Goal: Transaction & Acquisition: Purchase product/service

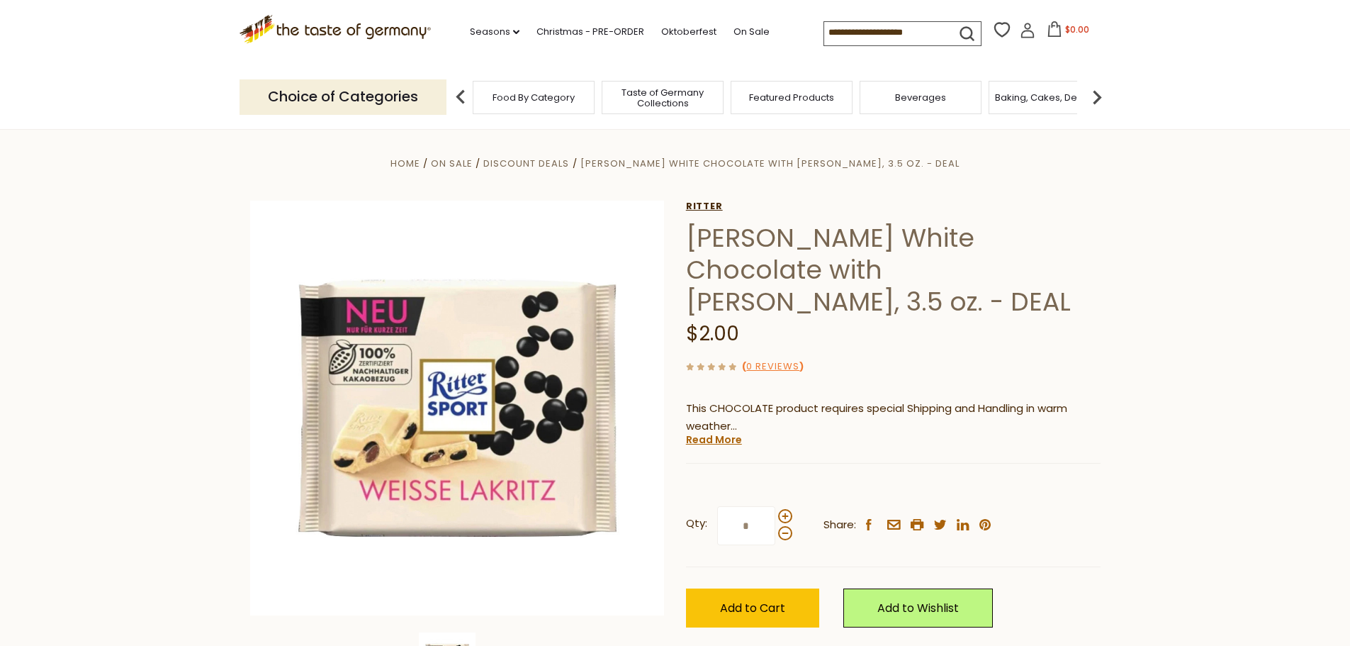
click at [709, 207] on link "Ritter" at bounding box center [893, 206] width 415 height 11
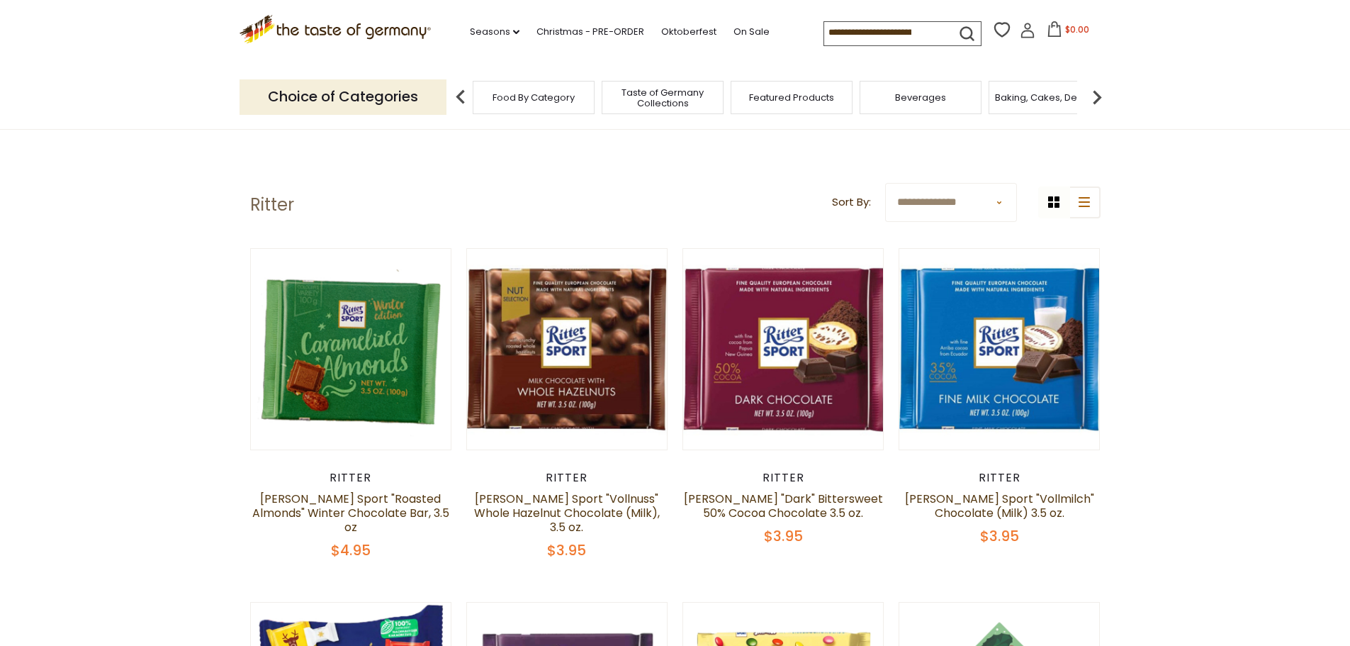
scroll to position [213, 0]
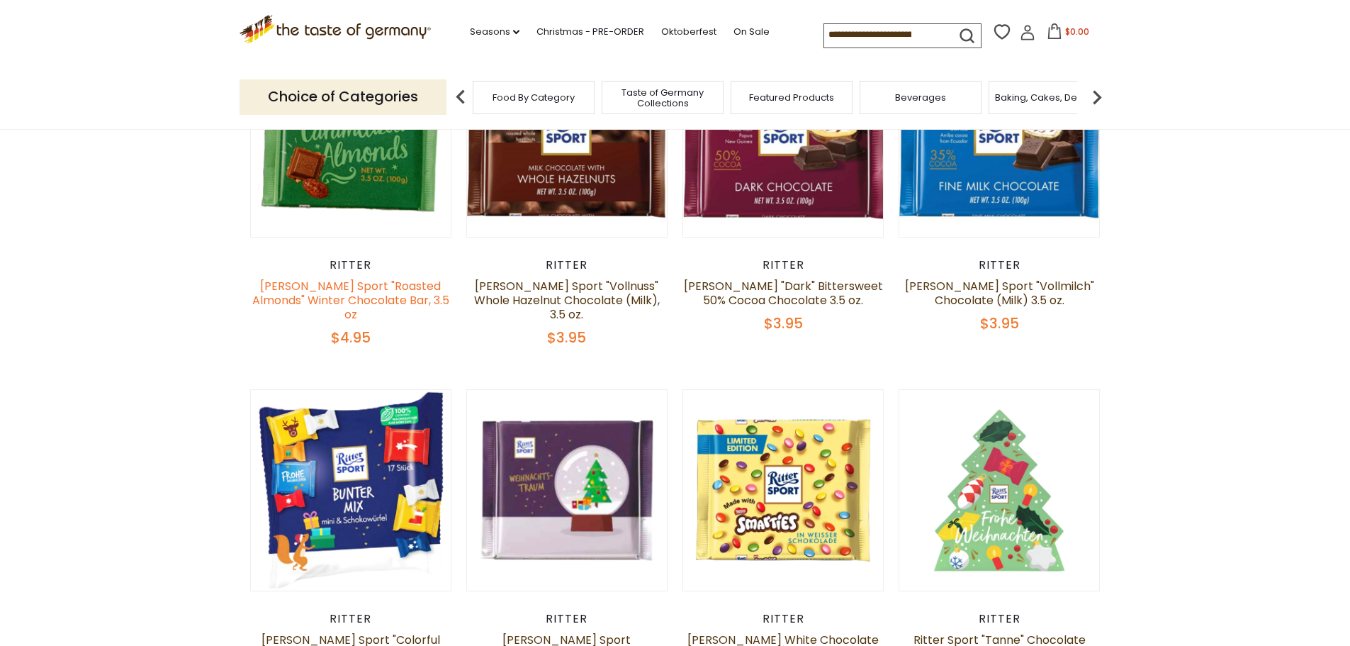
click at [347, 283] on link "Ritter Sport "Roasted Almonds" Winter Chocolate Bar, 3.5 oz" at bounding box center [350, 300] width 197 height 45
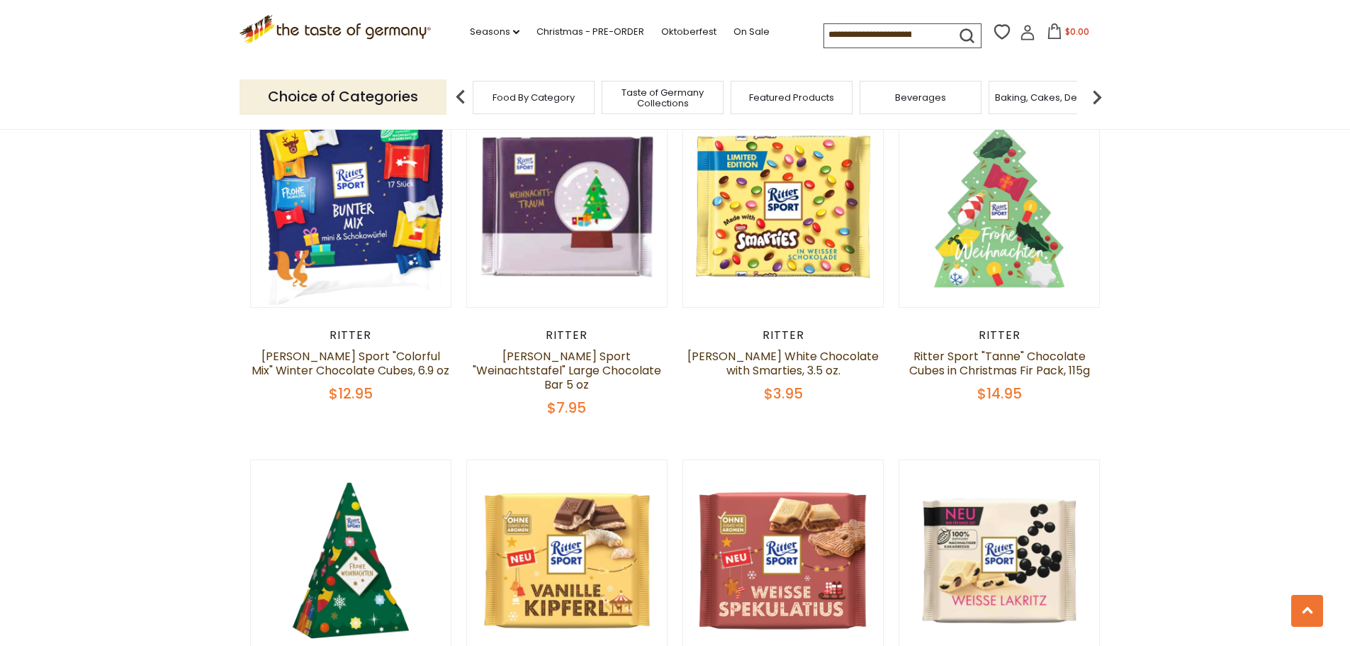
scroll to position [779, 0]
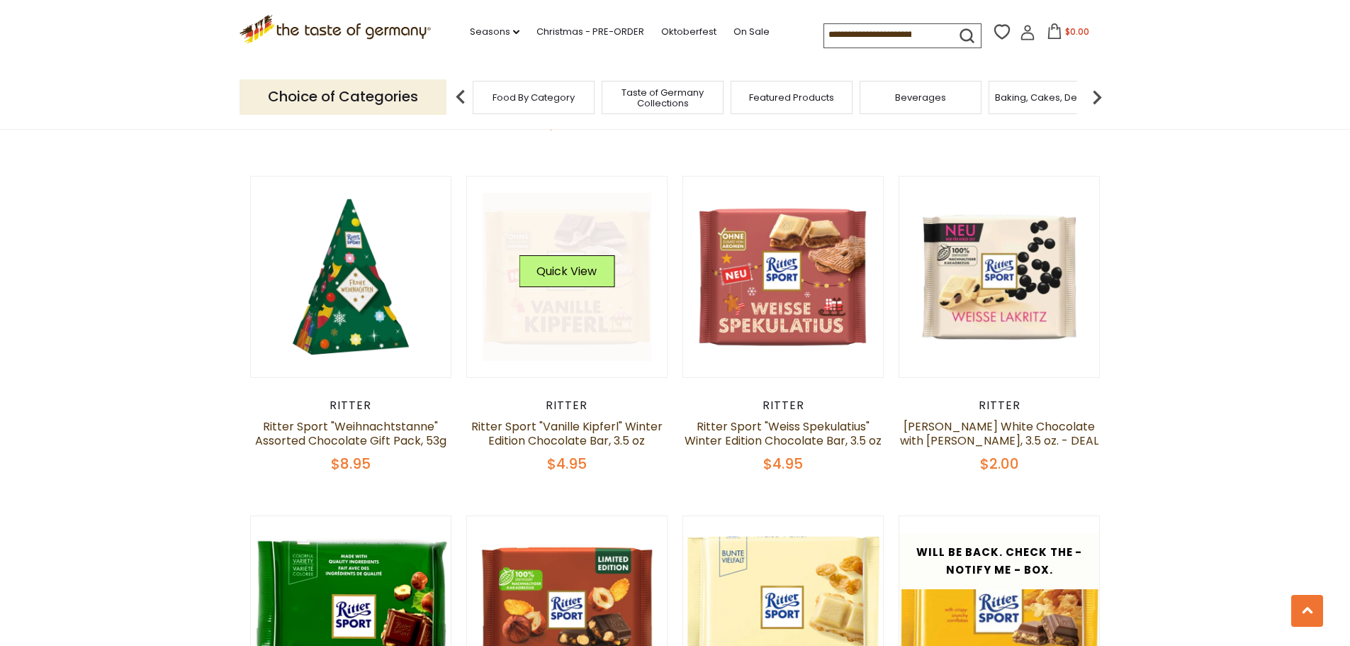
click at [507, 223] on link at bounding box center [567, 277] width 169 height 169
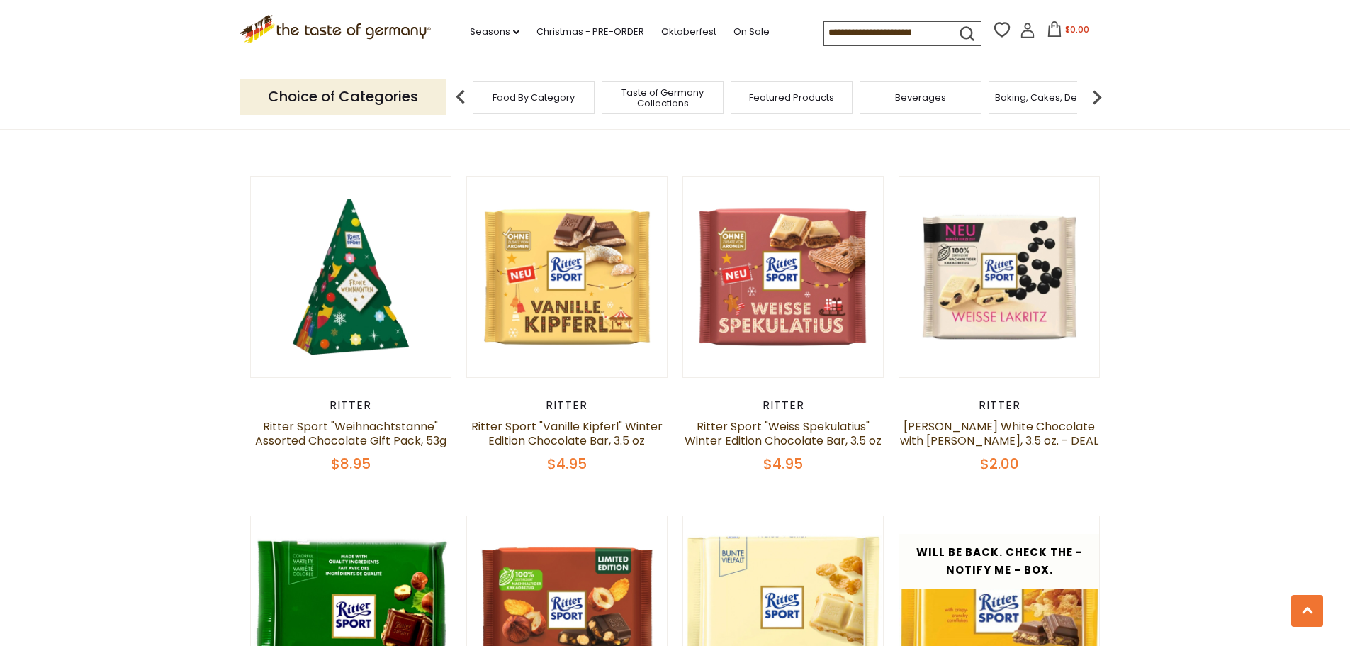
scroll to position [992, 0]
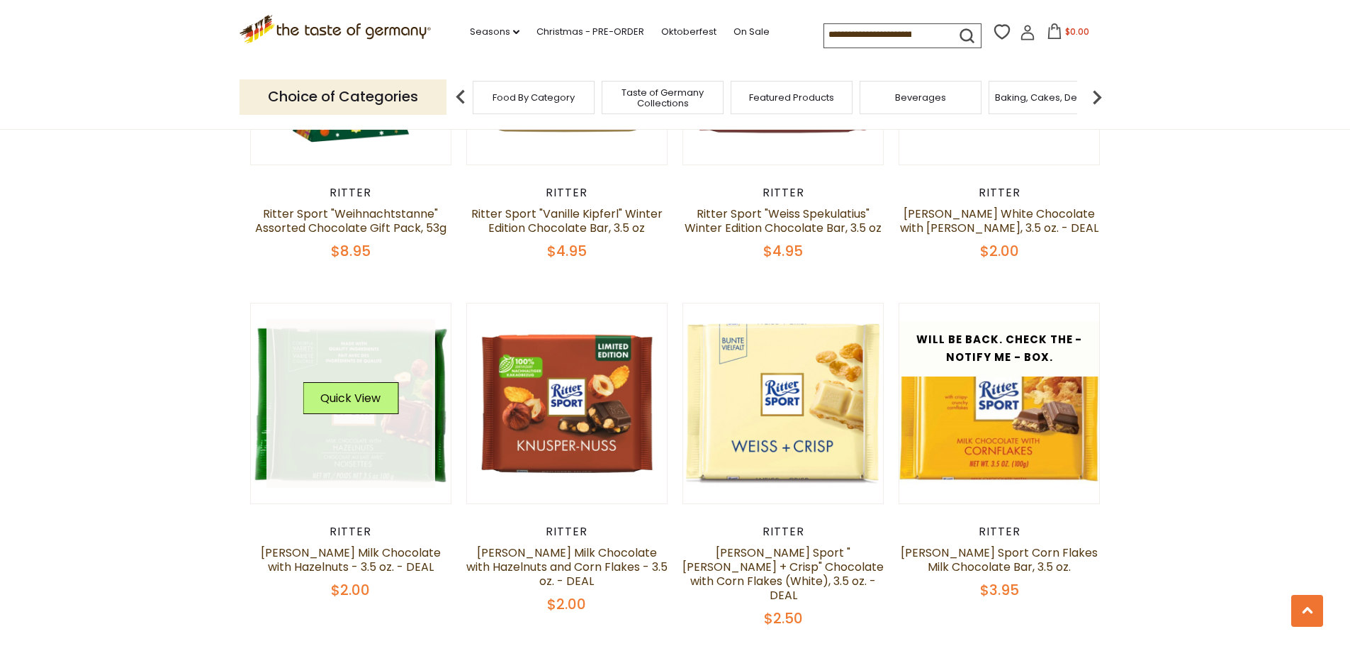
click at [374, 382] on button "Quick View" at bounding box center [351, 398] width 96 height 32
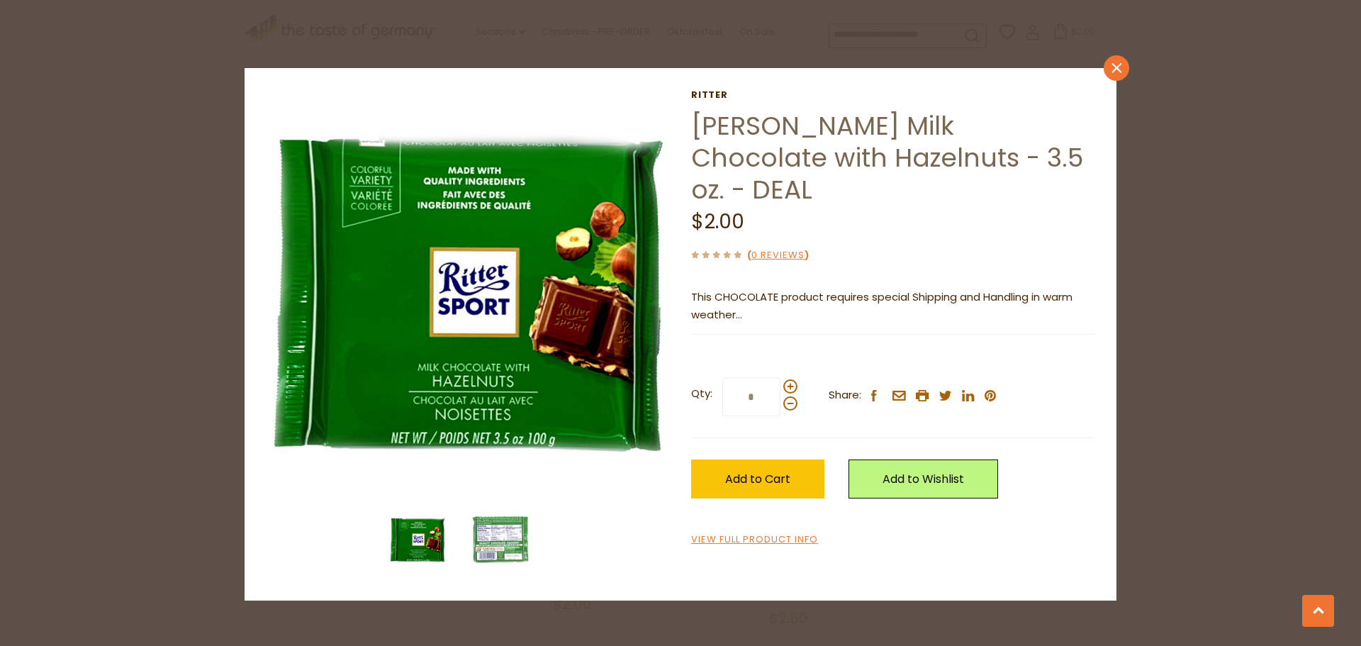
click at [1112, 65] on icon "close" at bounding box center [1116, 68] width 11 height 11
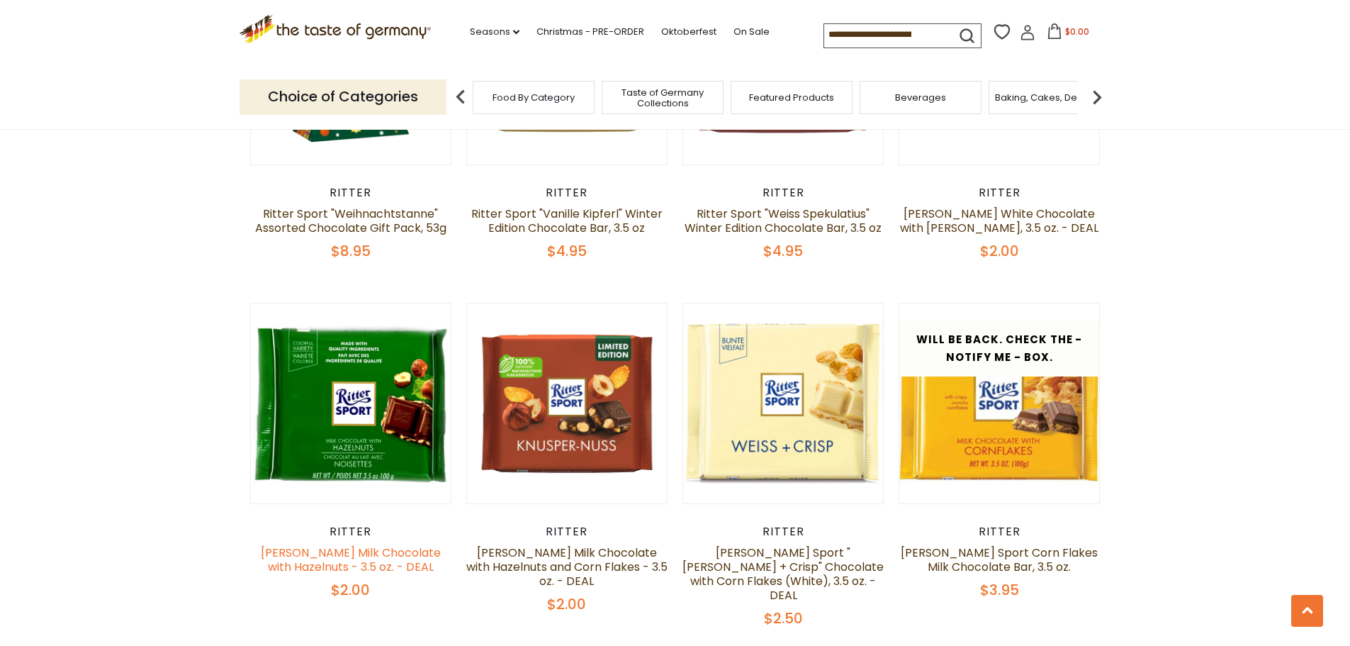
click at [372, 544] on link "[PERSON_NAME] Milk Chocolate with Hazelnuts - 3.5 oz. - DEAL" at bounding box center [351, 559] width 180 height 30
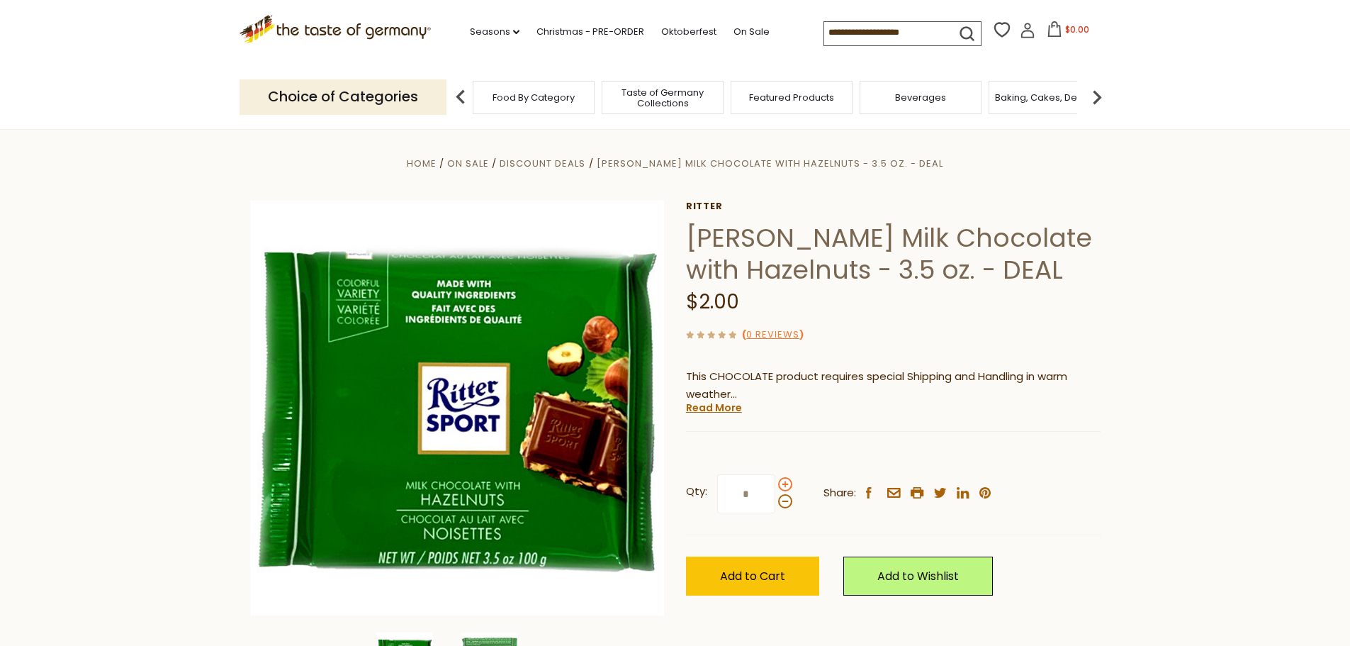
click at [785, 478] on span at bounding box center [785, 484] width 14 height 14
click at [775, 478] on input "*" at bounding box center [746, 493] width 58 height 39
click at [780, 485] on span at bounding box center [785, 484] width 14 height 14
click at [775, 485] on input "*" at bounding box center [746, 493] width 58 height 39
type input "*"
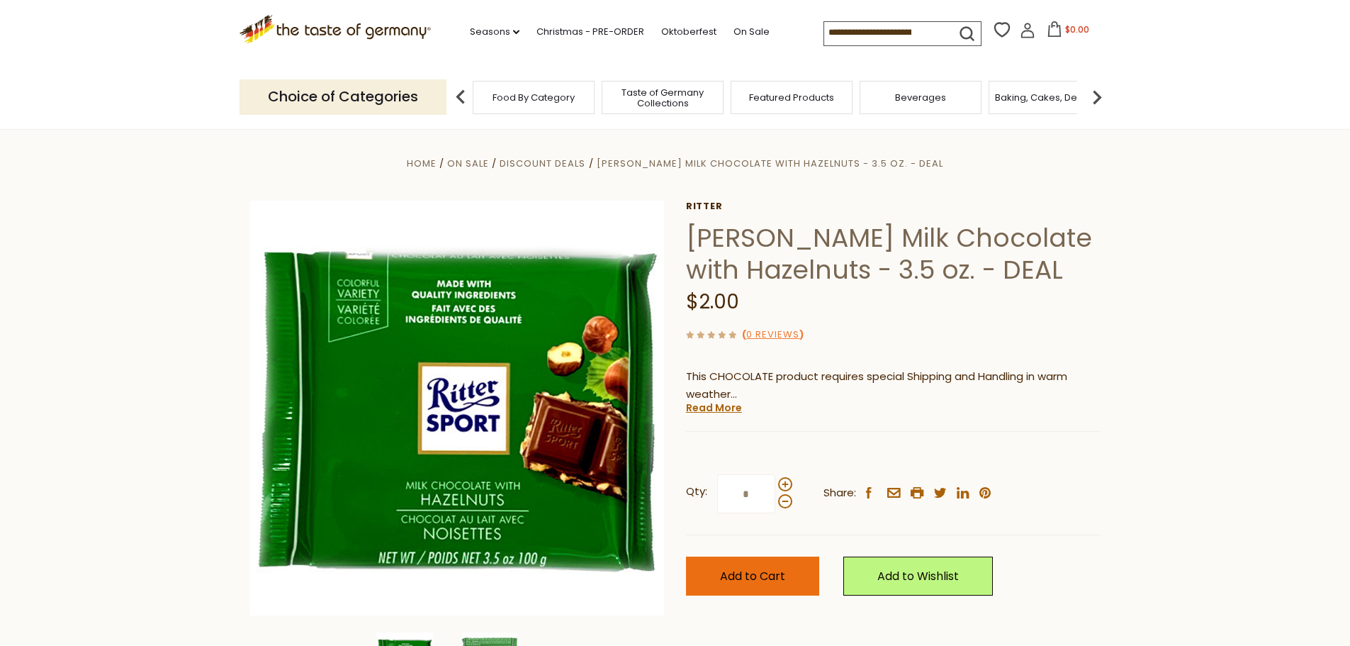
click at [748, 580] on span "Add to Cart" at bounding box center [752, 576] width 65 height 16
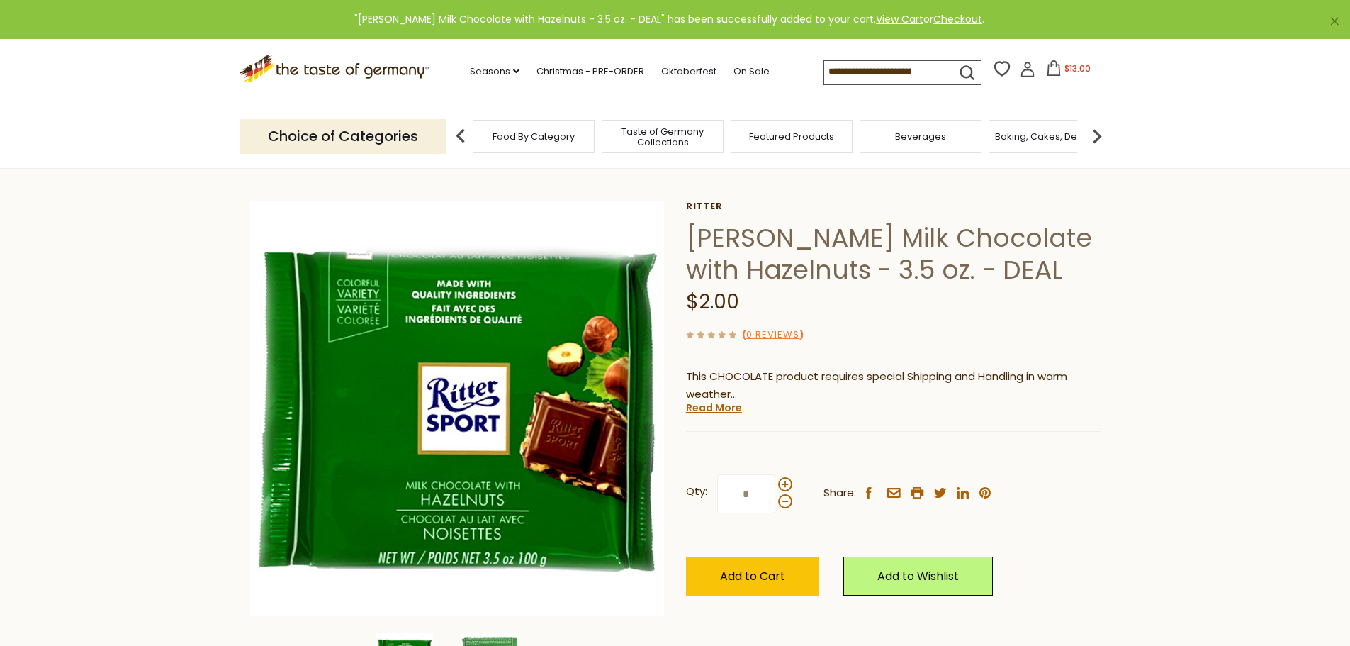
click at [1059, 72] on button "$13.00" at bounding box center [1068, 70] width 60 height 21
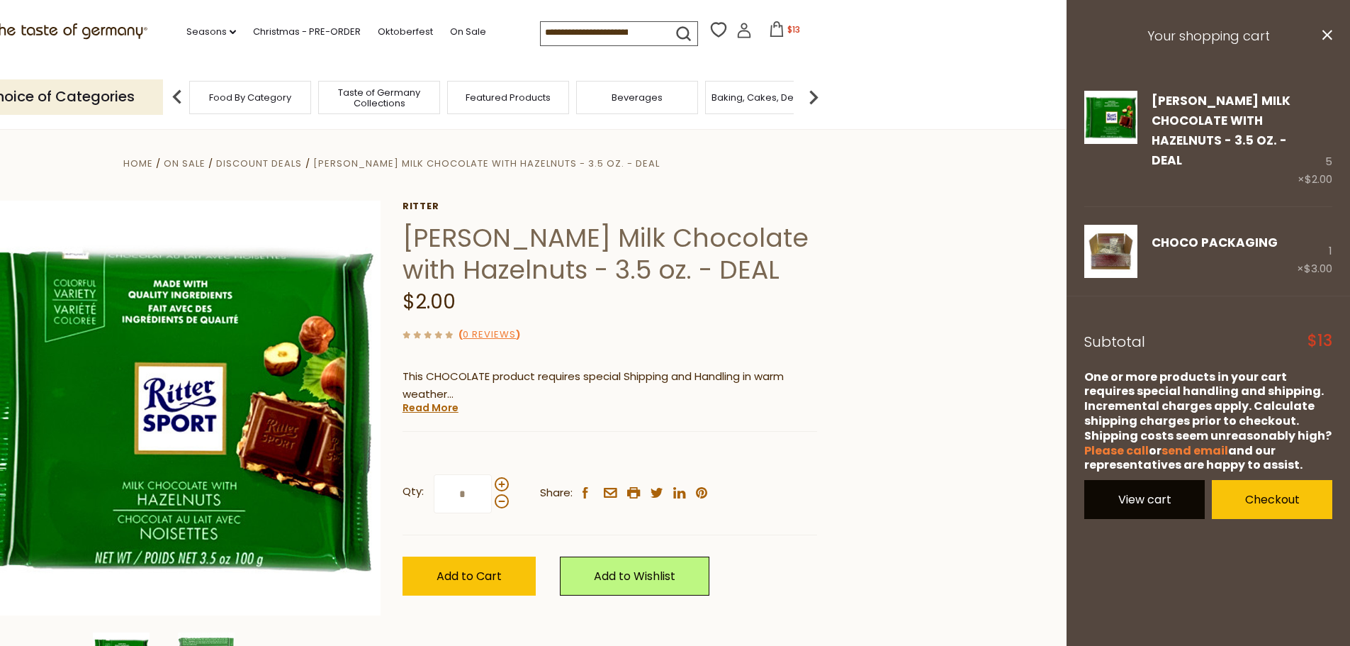
click at [1165, 485] on link "View cart" at bounding box center [1144, 499] width 120 height 39
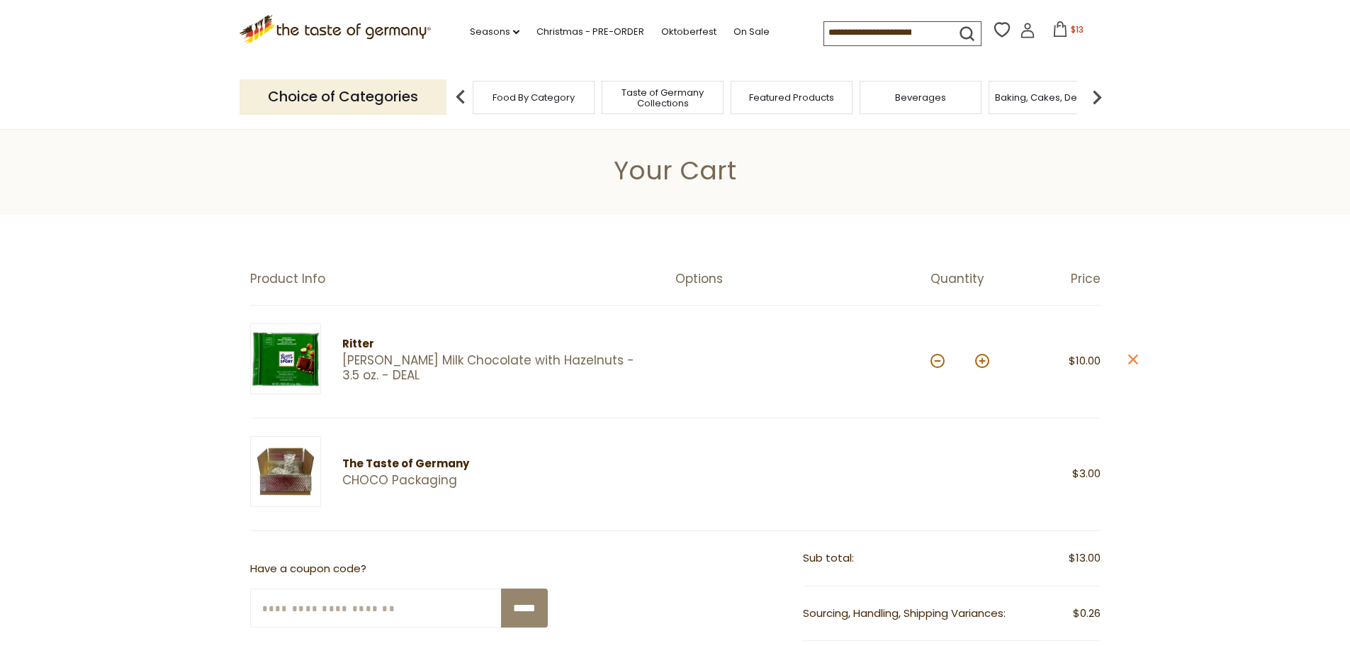
click at [286, 456] on img at bounding box center [285, 471] width 71 height 71
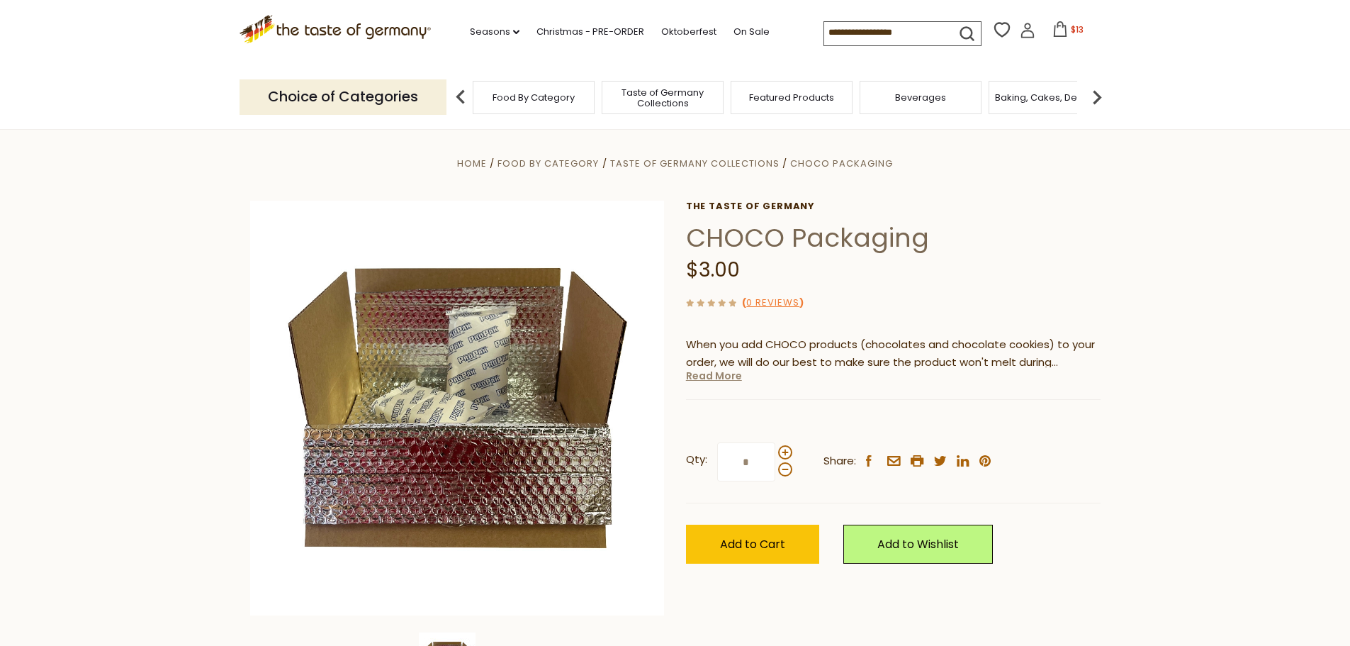
click at [709, 380] on link "Read More" at bounding box center [714, 375] width 56 height 14
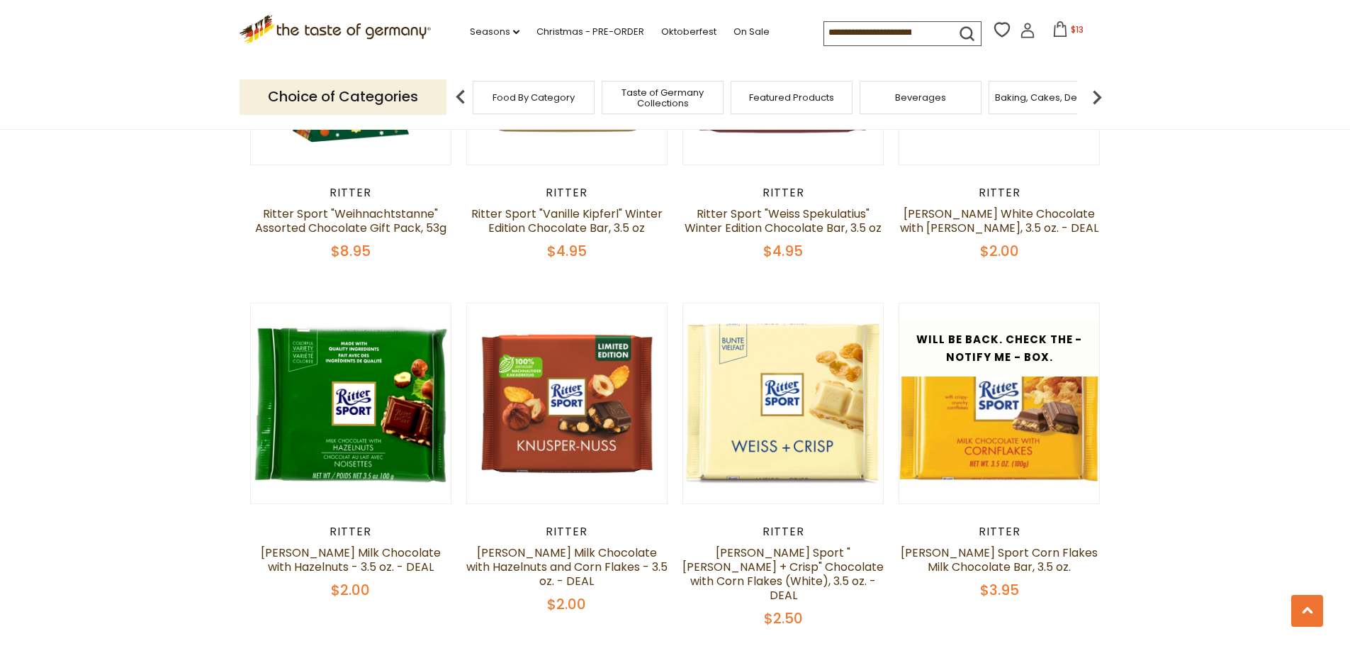
scroll to position [992, 0]
click at [592, 544] on link "[PERSON_NAME] Milk Chocolate with Hazelnuts and Corn Flakes - 3.5 oz. - DEAL" at bounding box center [566, 566] width 201 height 45
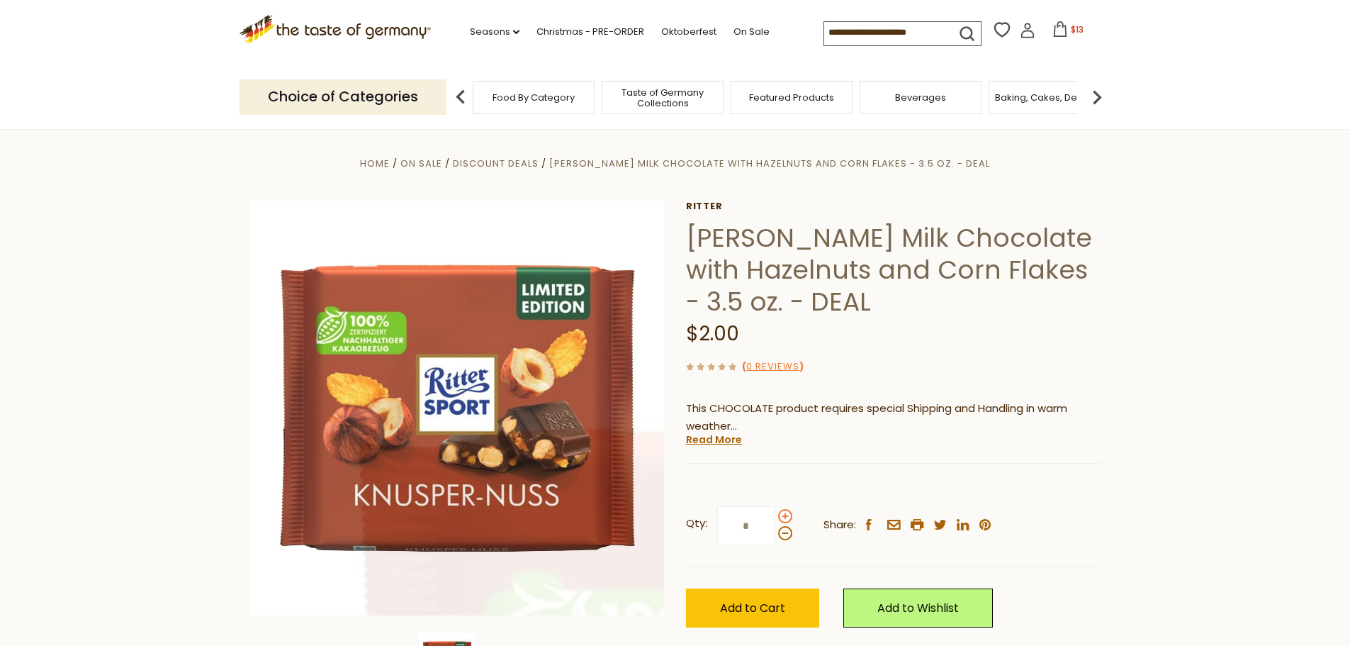
click at [789, 517] on span at bounding box center [785, 516] width 14 height 14
click at [775, 517] on input "*" at bounding box center [746, 525] width 58 height 39
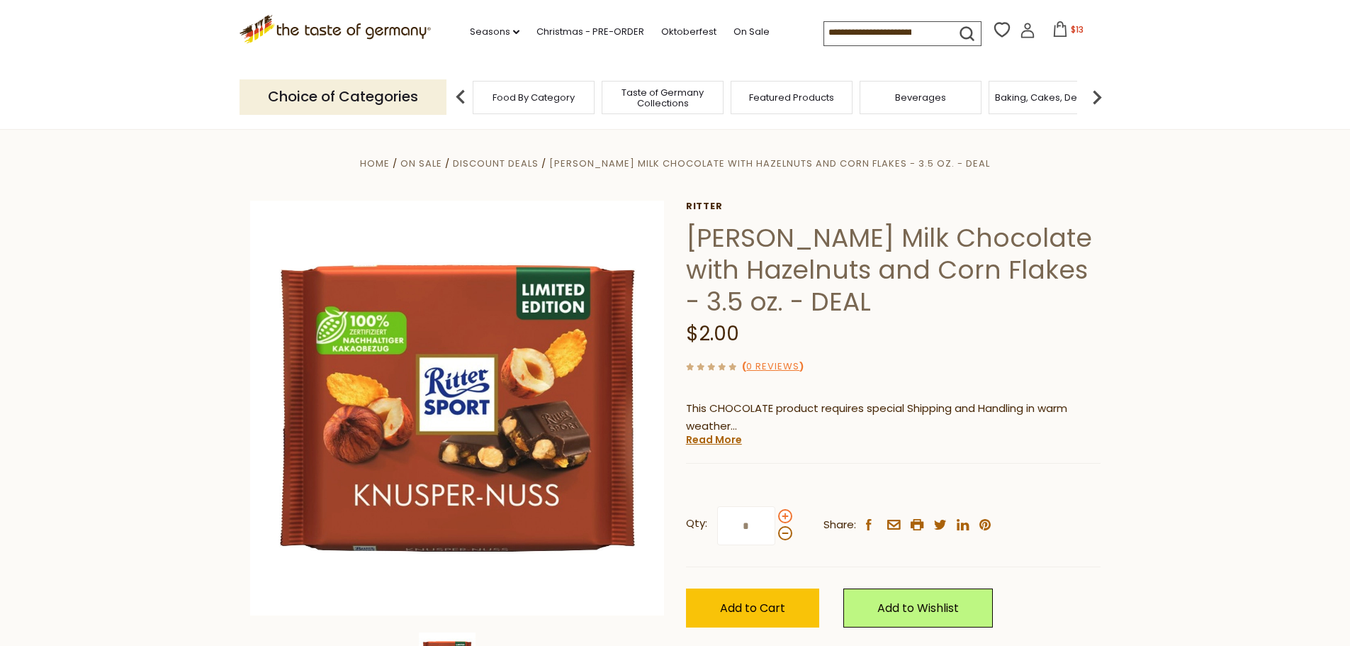
click at [787, 517] on span at bounding box center [785, 516] width 14 height 14
click at [775, 517] on input "*" at bounding box center [746, 525] width 58 height 39
type input "*"
click at [759, 592] on button "Add to Cart" at bounding box center [752, 607] width 133 height 39
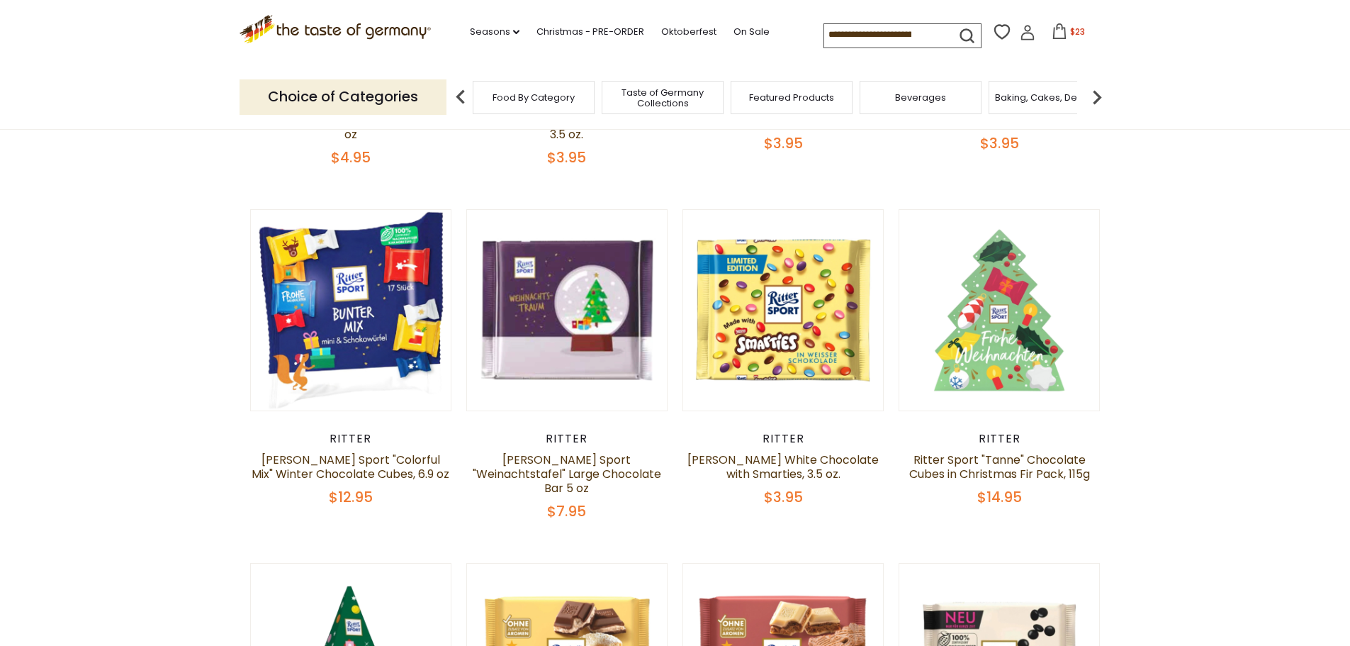
scroll to position [354, 0]
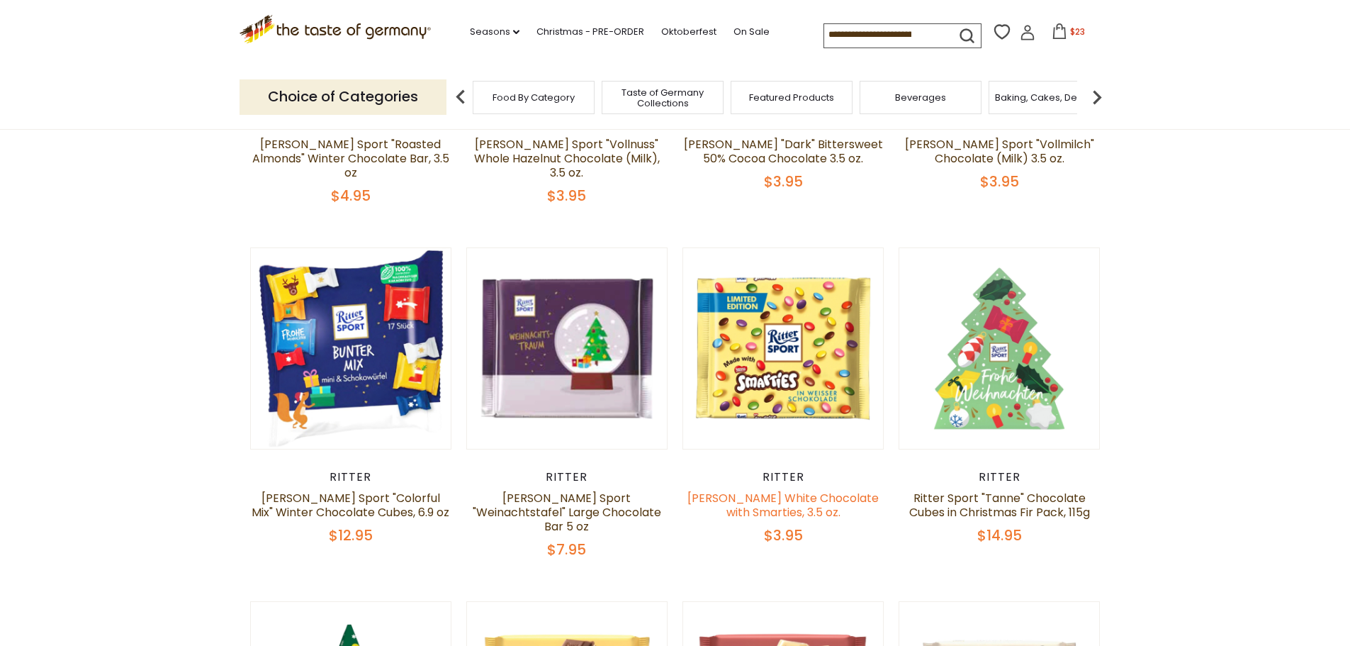
click at [753, 499] on link "[PERSON_NAME] White Chocolate with Smarties, 3.5 oz." at bounding box center [782, 505] width 191 height 30
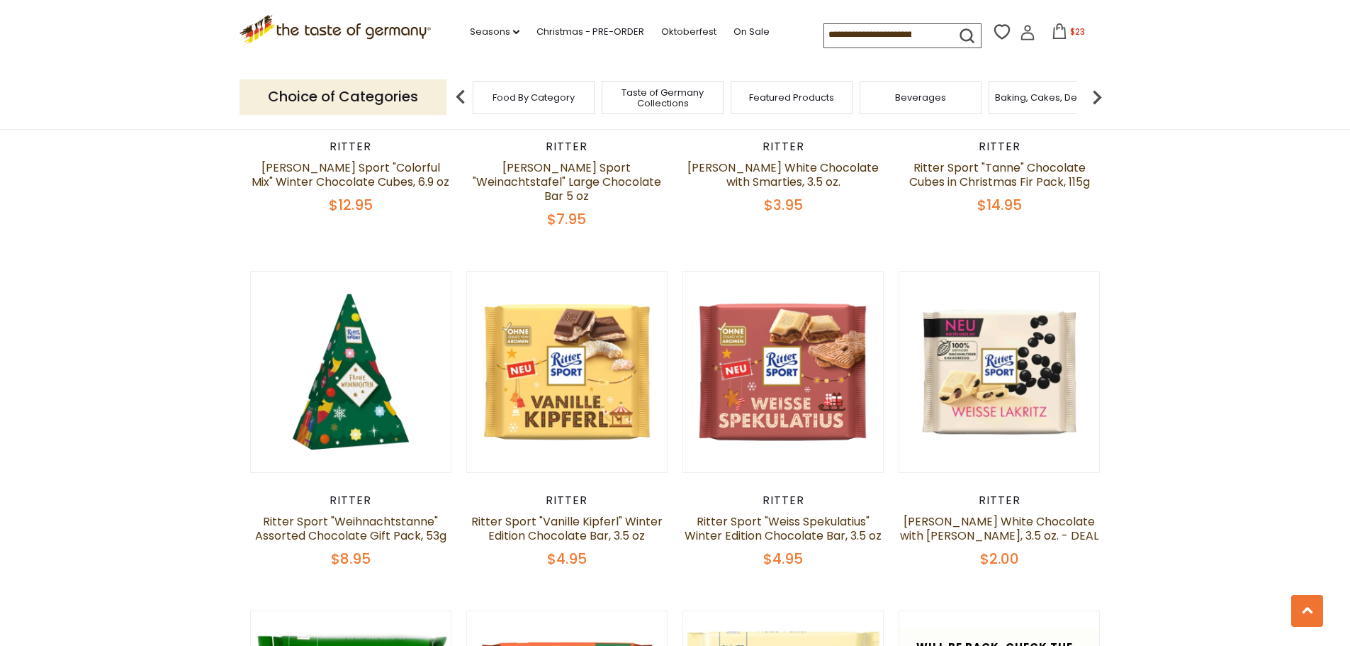
scroll to position [1063, 0]
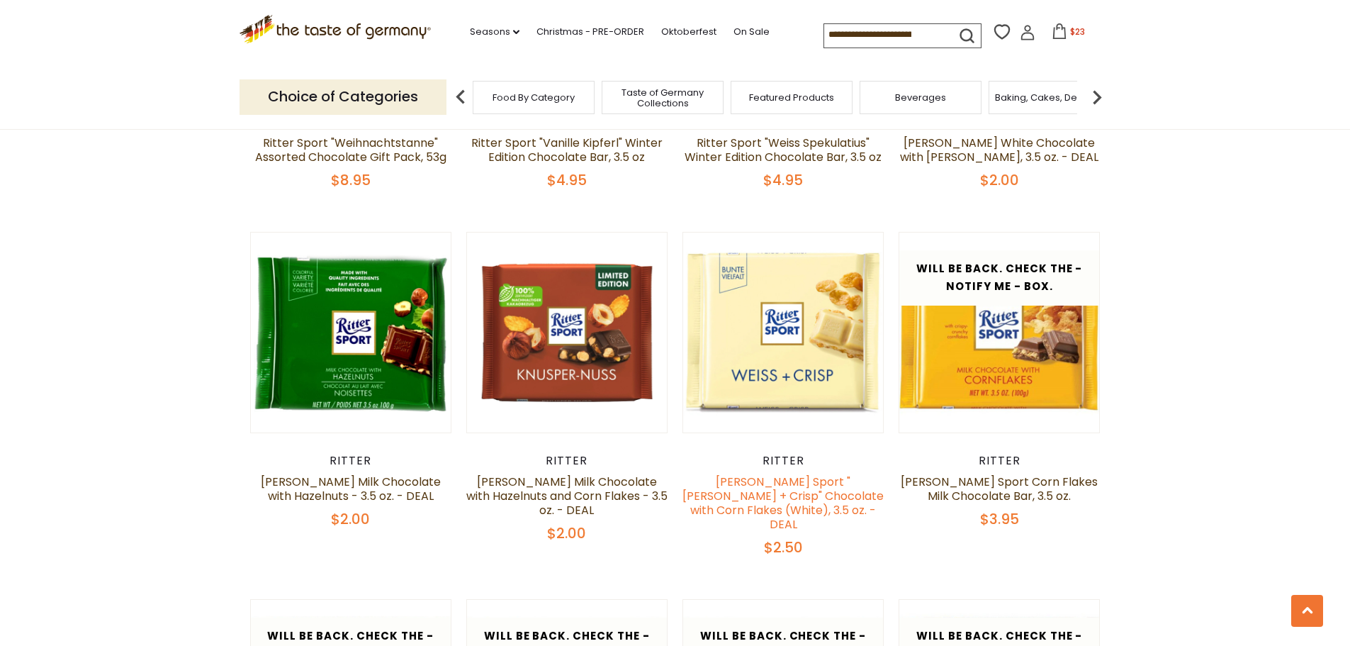
click at [769, 473] on link "[PERSON_NAME] Sport "[PERSON_NAME] + Crisp" Chocolate with Corn Flakes (White),…" at bounding box center [782, 502] width 201 height 59
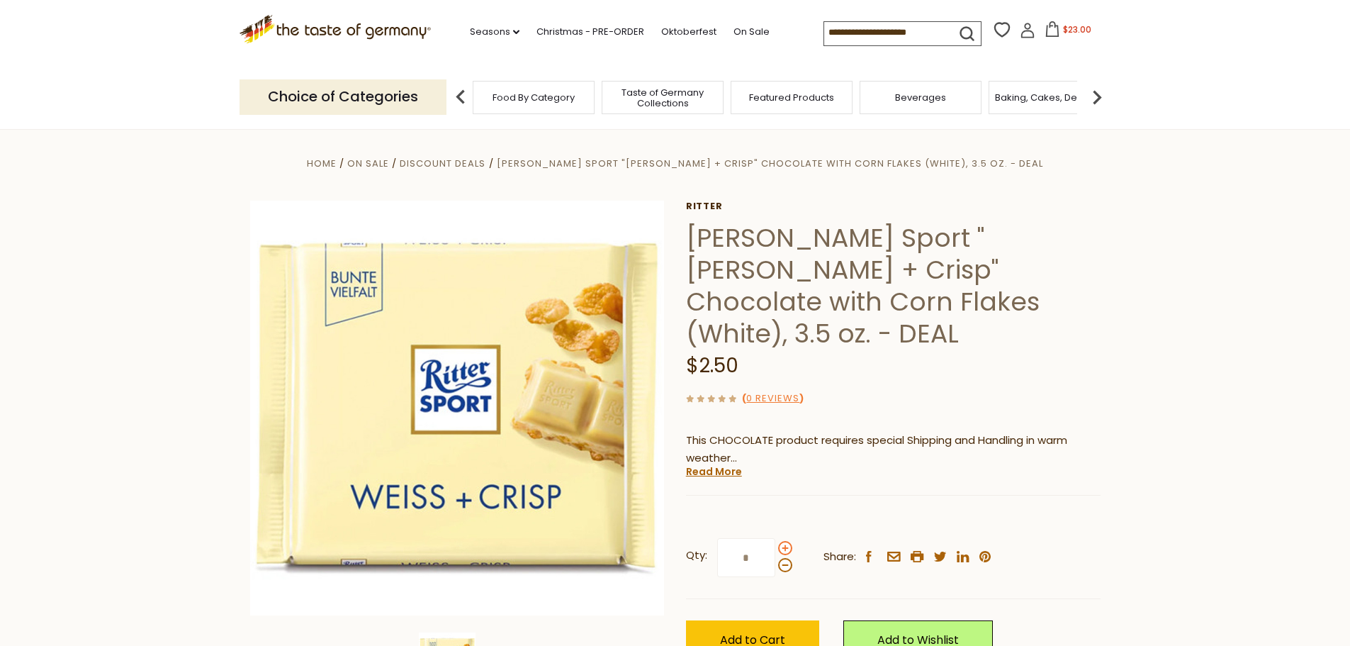
click at [787, 541] on span at bounding box center [785, 548] width 14 height 14
click at [775, 538] on input "*" at bounding box center [746, 557] width 58 height 39
click at [787, 541] on span at bounding box center [785, 548] width 14 height 14
click at [775, 538] on input "*" at bounding box center [746, 557] width 58 height 39
type input "*"
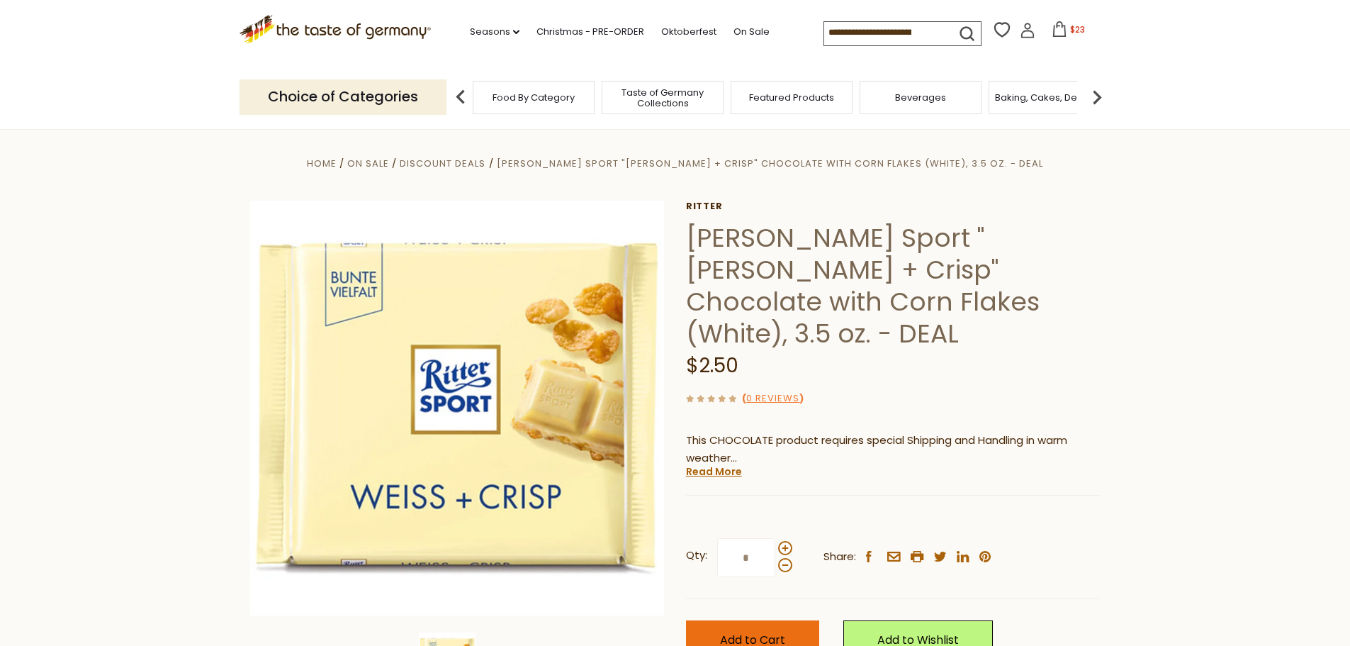
click at [786, 620] on button "Add to Cart" at bounding box center [752, 639] width 133 height 39
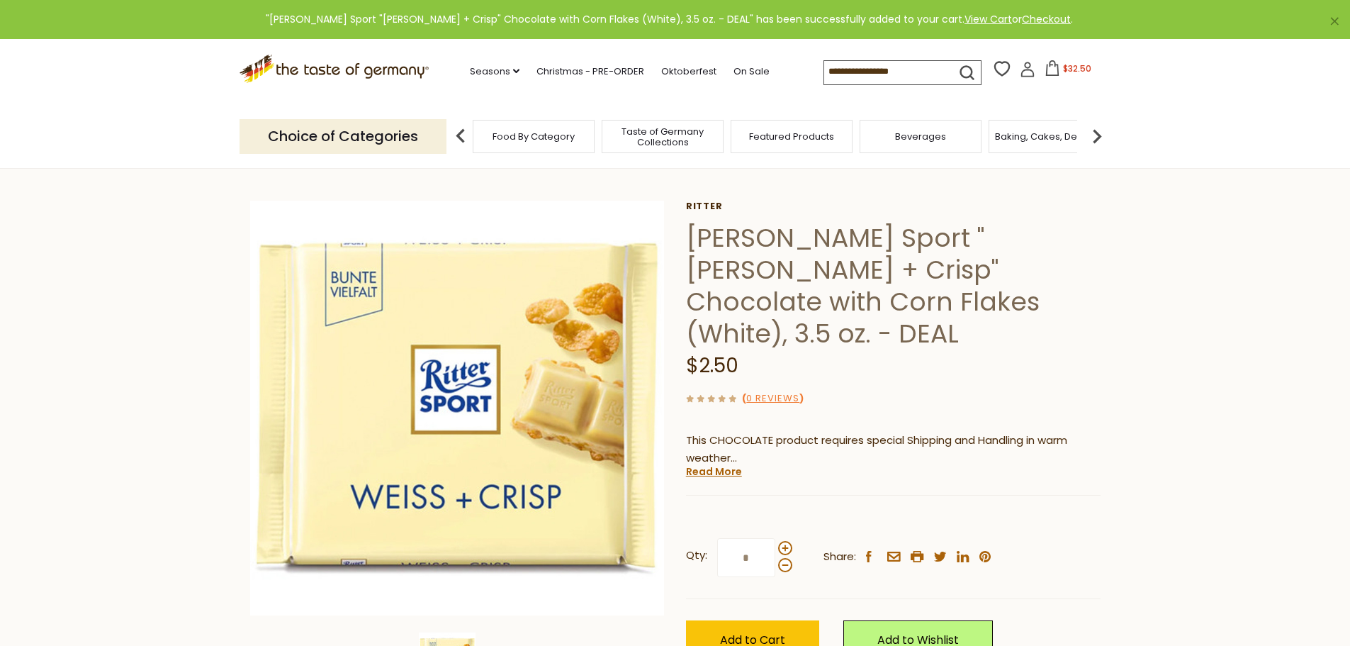
click at [1063, 72] on span "$32.50" at bounding box center [1077, 68] width 28 height 12
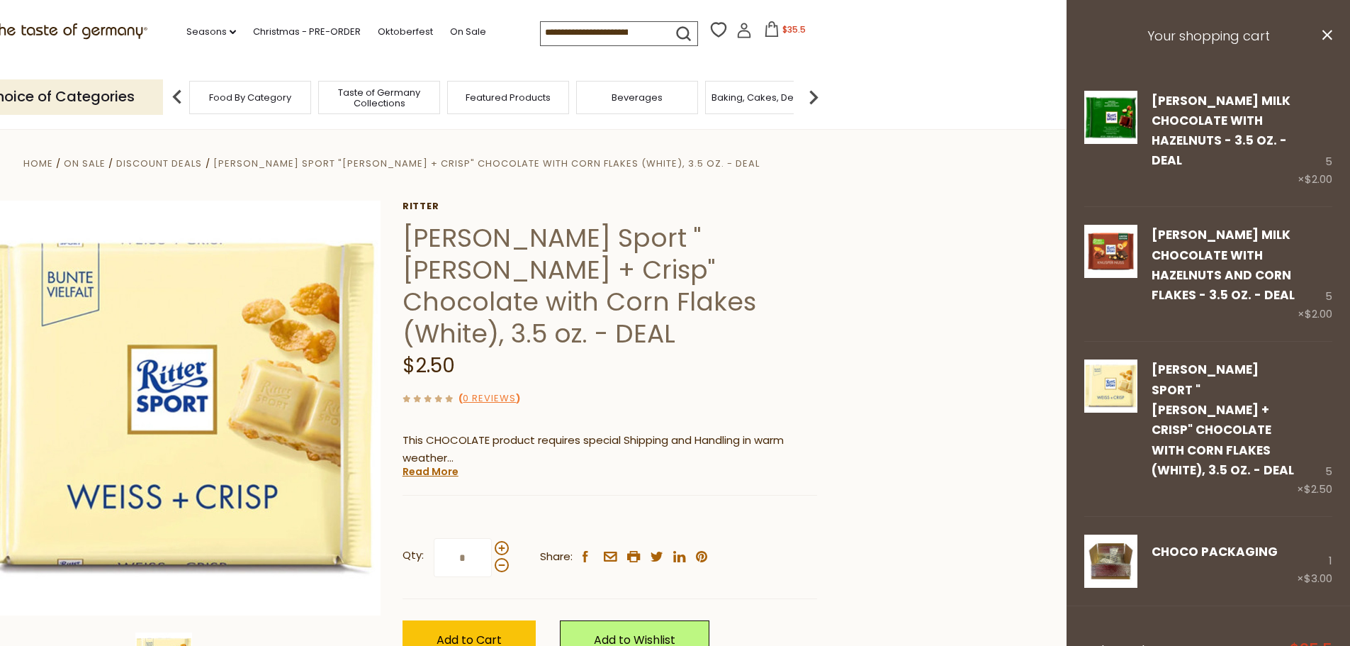
scroll to position [160, 0]
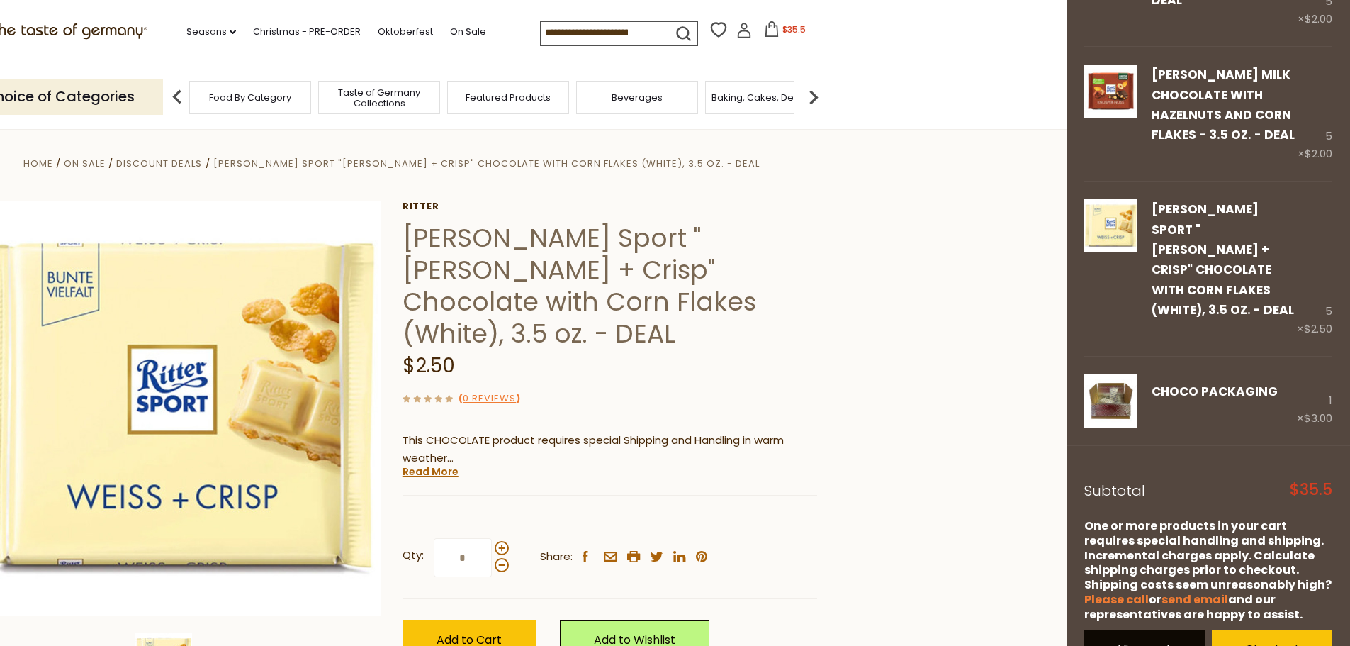
click at [1152, 629] on link "View cart" at bounding box center [1144, 648] width 120 height 39
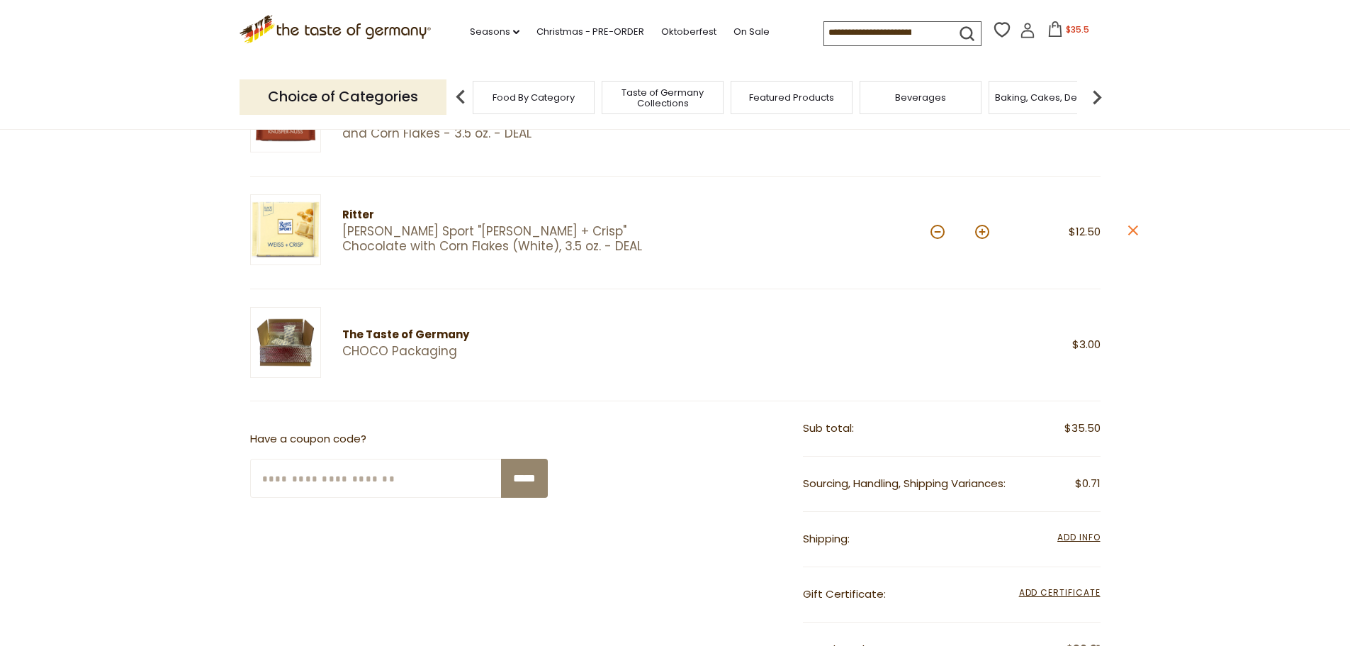
scroll to position [496, 0]
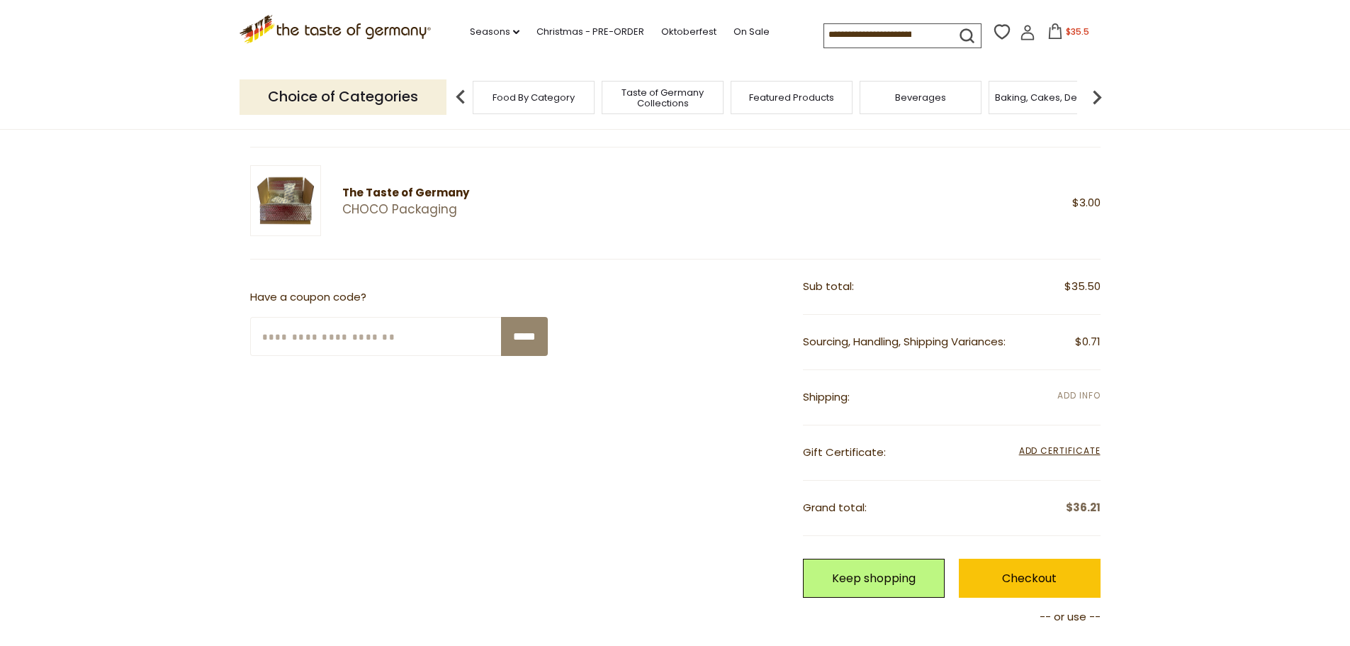
click at [1070, 398] on span "Add Info" at bounding box center [1078, 395] width 43 height 12
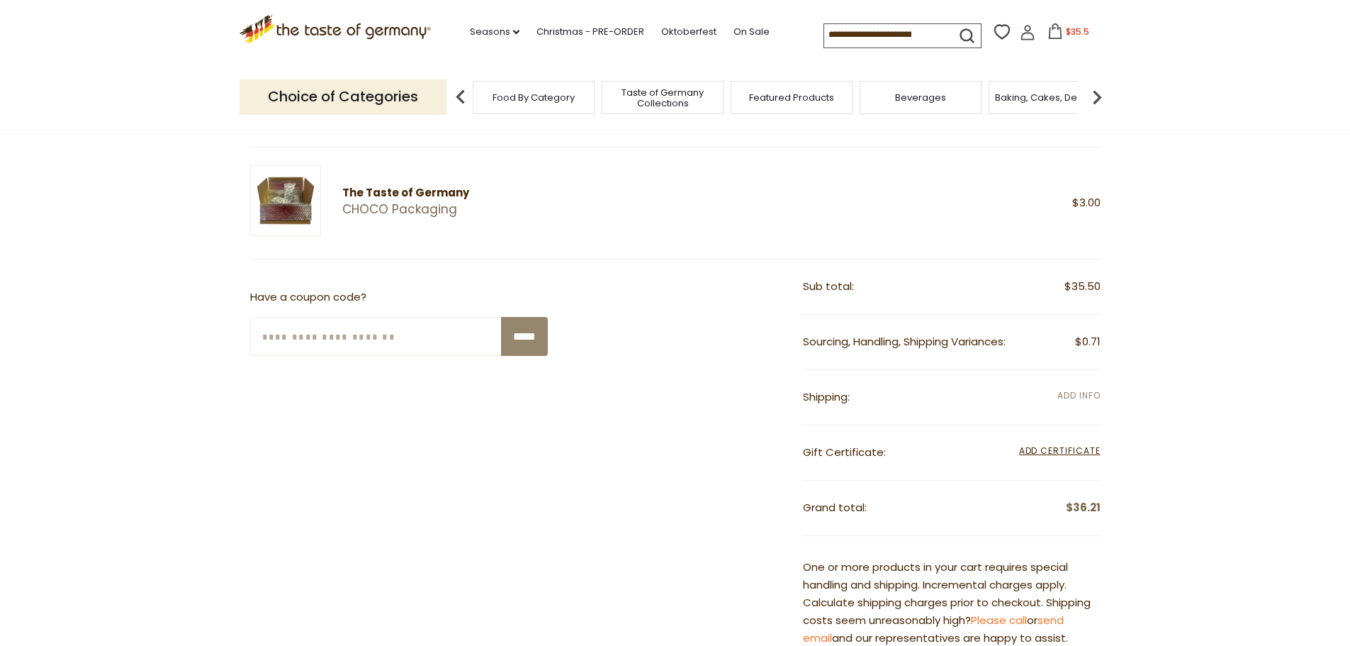
click at [1091, 400] on span "Add Info" at bounding box center [1078, 395] width 43 height 12
click at [1077, 388] on span "Add Info" at bounding box center [1078, 396] width 43 height 16
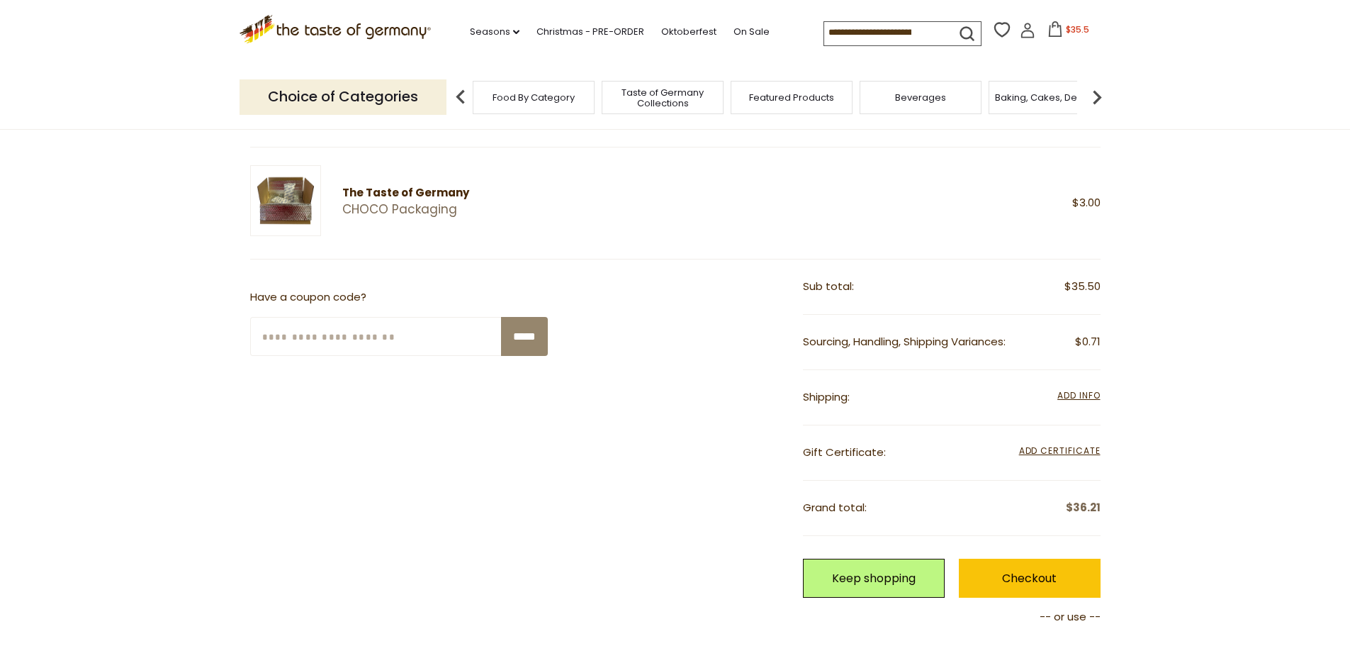
scroll to position [496, 0]
